Goal: Information Seeking & Learning: Compare options

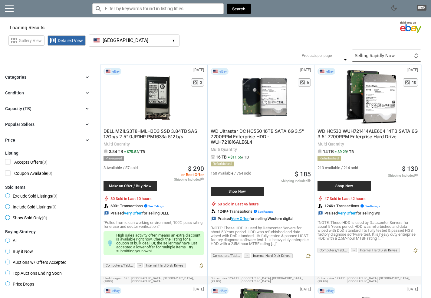
click at [208, 196] on div "eBay [DATE] N/A pageview 6 WD Ultrastar DC HC550 16TB SATA 6G 3.5" 7200RPM Ente…" at bounding box center [261, 165] width 106 height 201
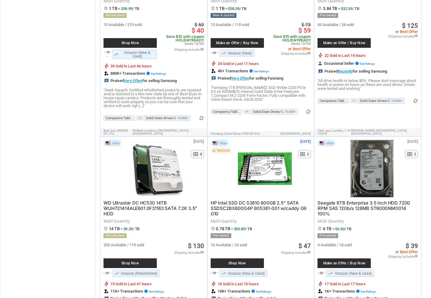
scroll to position [815, 0]
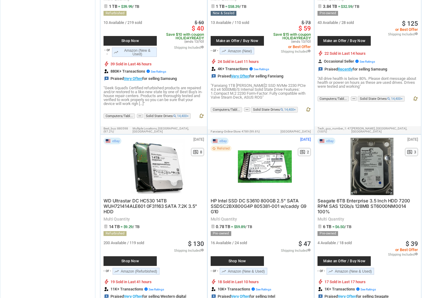
click at [342, 198] on span "Seagate 6TB Enterprise 3.5 Inch HDD 7200 RPM SAS 12Gb/s 128MB ST6000NM0014 100%" at bounding box center [363, 206] width 93 height 17
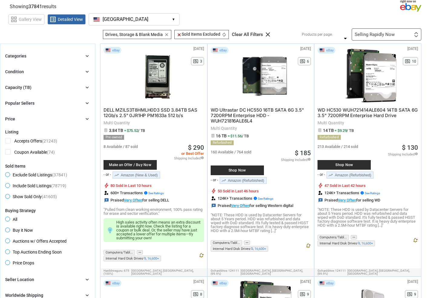
scroll to position [25, 0]
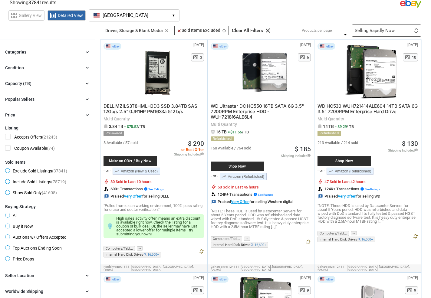
click at [79, 81] on div "Capacity (TB) chevron_right" at bounding box center [47, 83] width 85 height 7
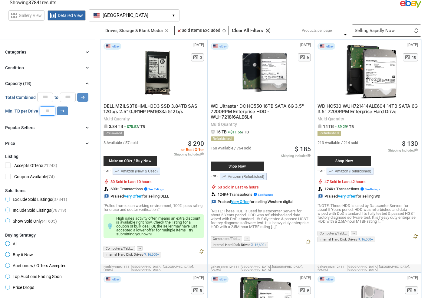
click at [46, 113] on input "number" at bounding box center [48, 110] width 16 height 9
type input "*"
click at [66, 110] on button "arrow_right_alt" at bounding box center [62, 110] width 11 height 9
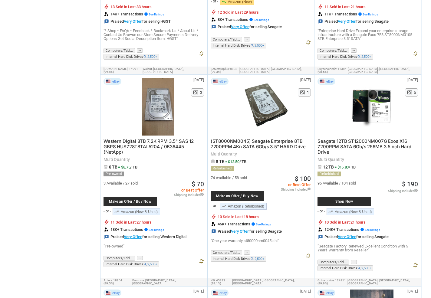
scroll to position [919, 0]
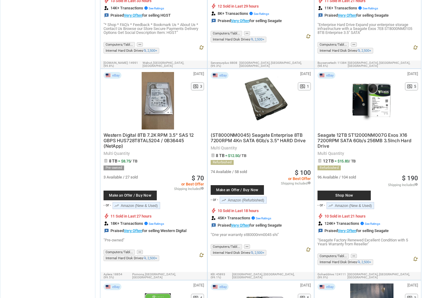
click at [145, 132] on span "Western Digital 8TB 7.2K RPM 3.5" SAS 12 GBPS HUS728T8TAL5204 / 0B36445 (NetApp)" at bounding box center [148, 140] width 90 height 17
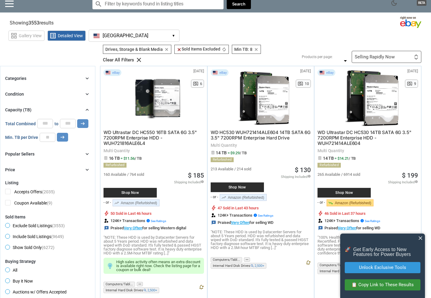
scroll to position [0, 0]
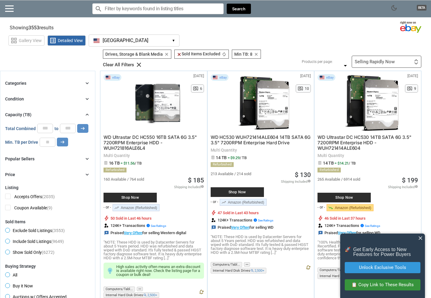
click at [73, 80] on div "Categories chevron_right" at bounding box center [47, 83] width 85 height 7
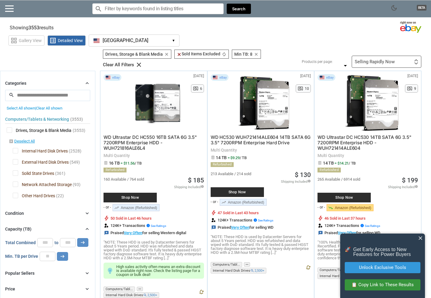
click at [73, 80] on div "Categories chevron_right" at bounding box center [47, 83] width 85 height 7
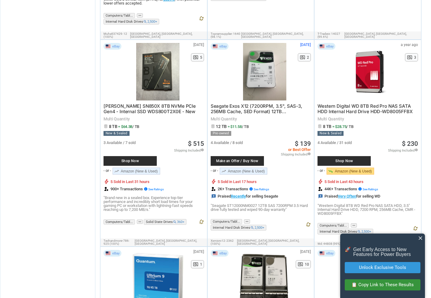
scroll to position [2053, 0]
